Goal: Navigation & Orientation: Find specific page/section

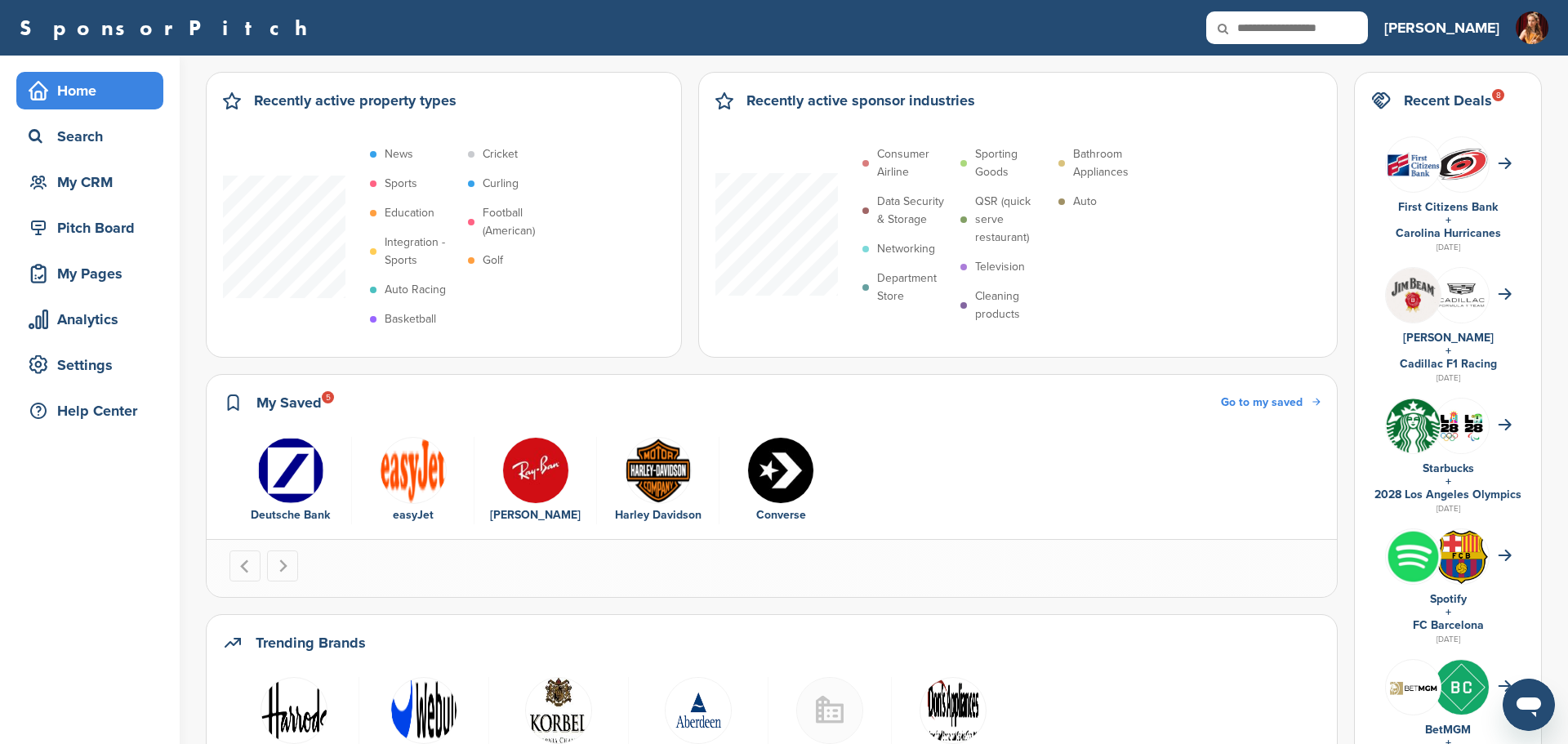
click at [1473, 32] on h3 "[PERSON_NAME]" at bounding box center [1441, 27] width 115 height 23
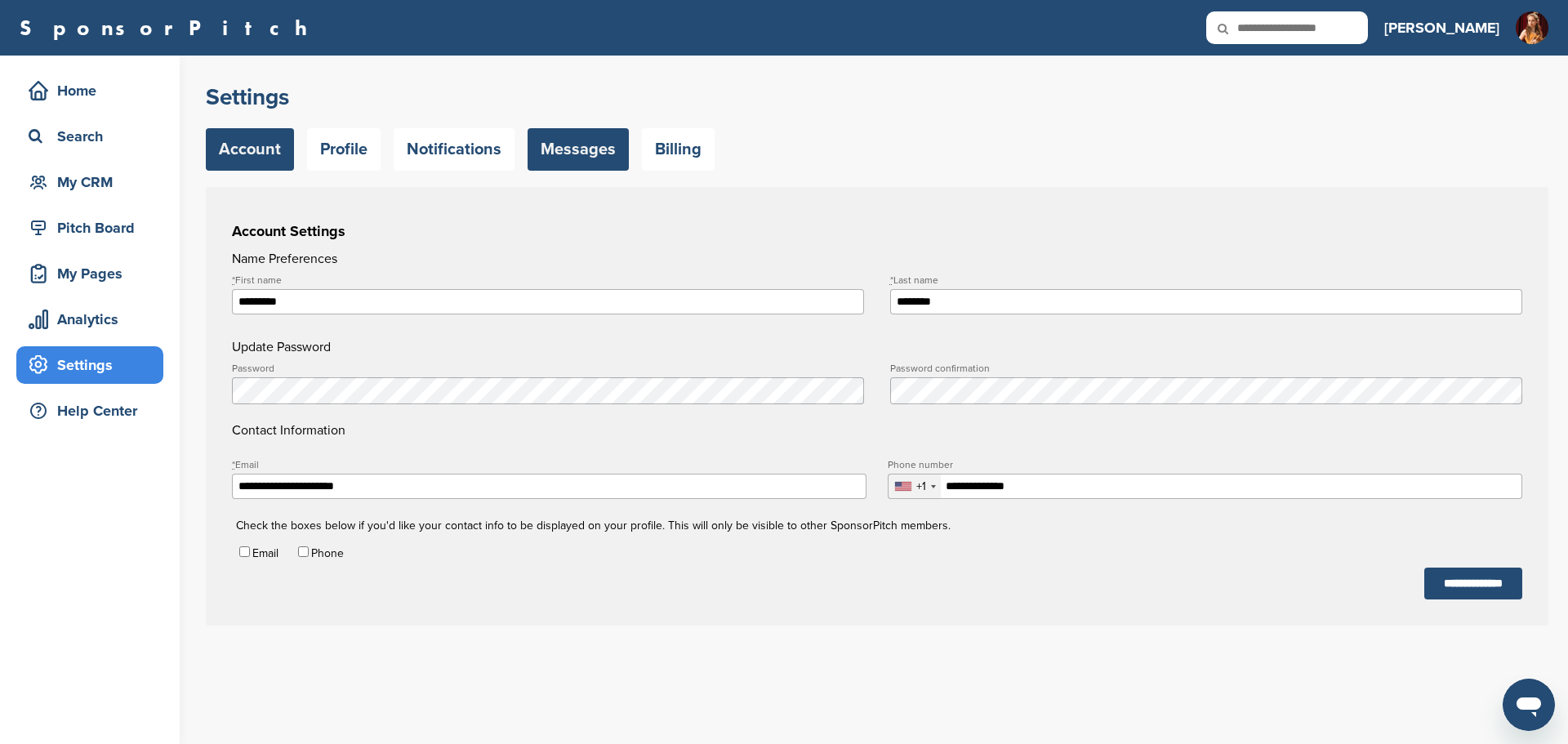
click at [563, 146] on link "Messages" at bounding box center [578, 149] width 101 height 42
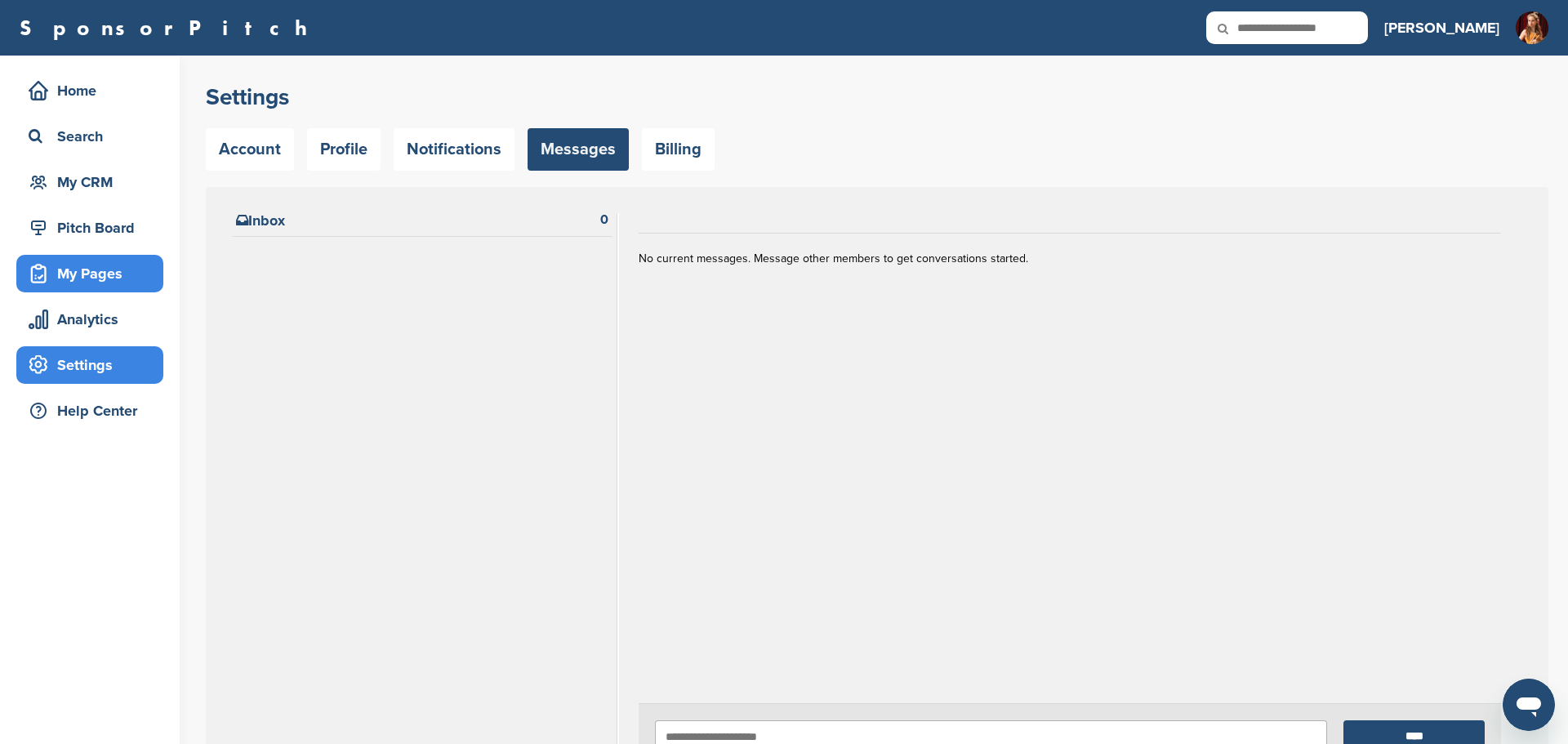
click at [91, 275] on div "My Pages" at bounding box center [94, 274] width 139 height 29
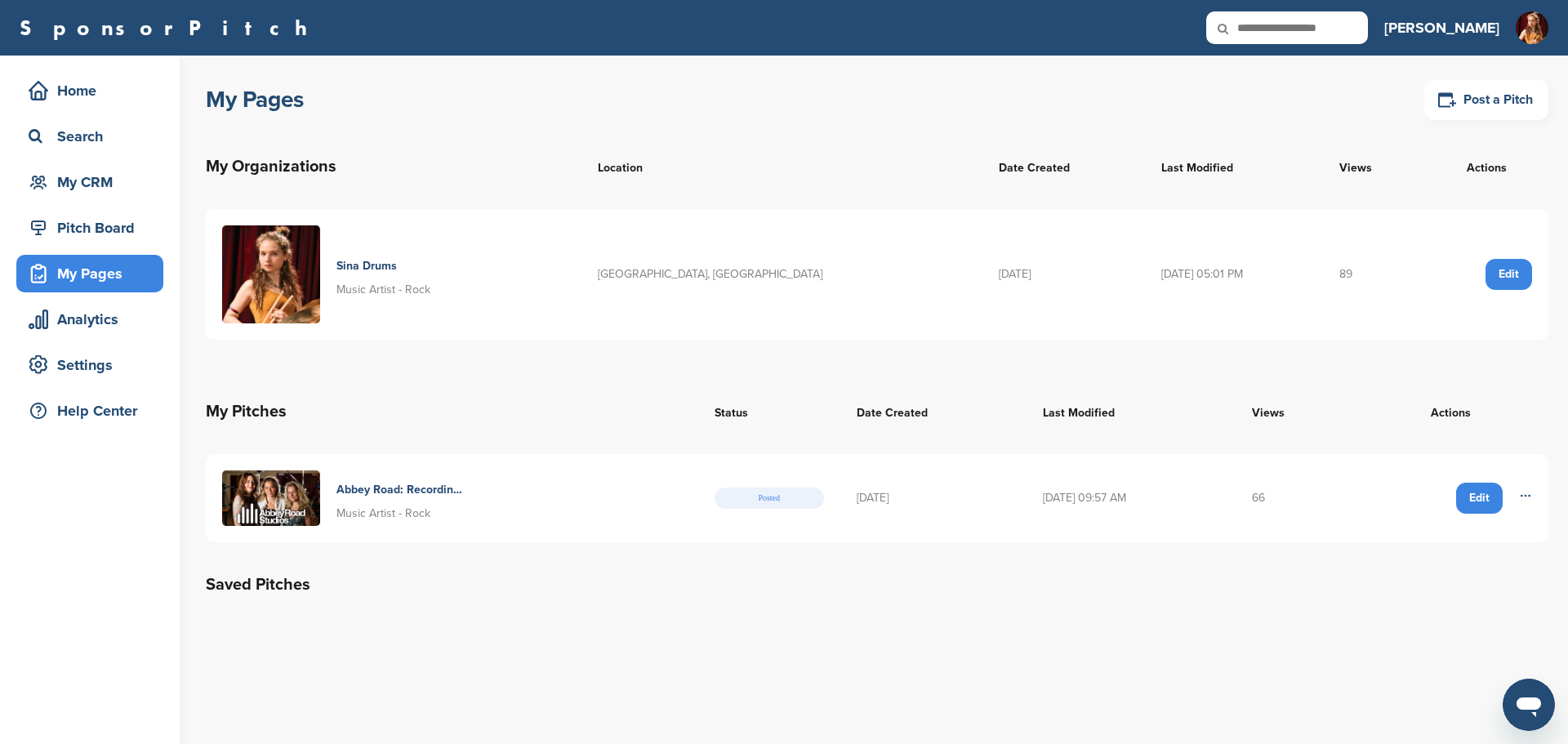
click at [1267, 500] on td "66" at bounding box center [1295, 499] width 118 height 88
click at [372, 490] on h4 "Abbey Road: Recording In The Most Famous Studio" at bounding box center [399, 490] width 127 height 18
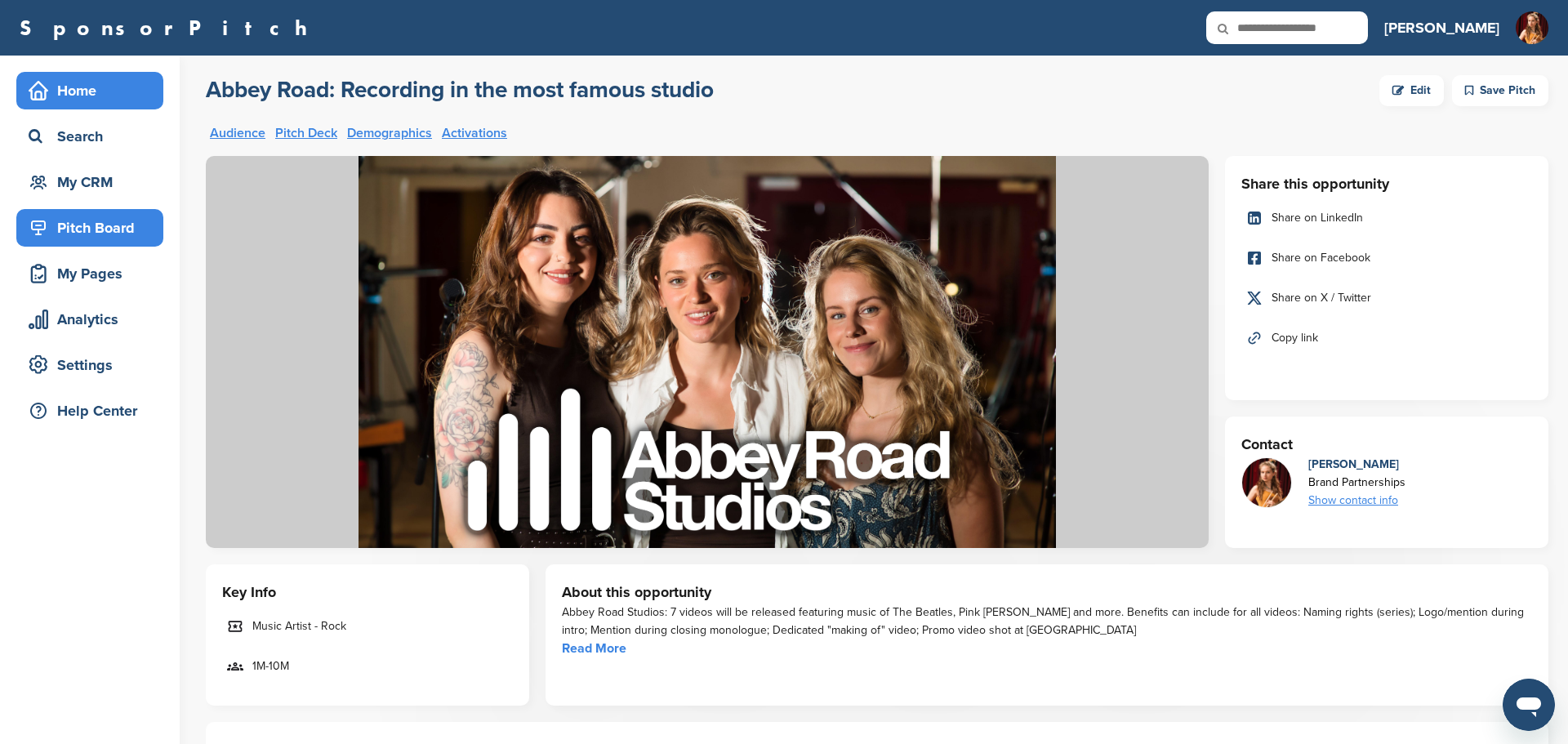
click at [65, 90] on div "Home" at bounding box center [94, 90] width 139 height 29
